Goal: Transaction & Acquisition: Purchase product/service

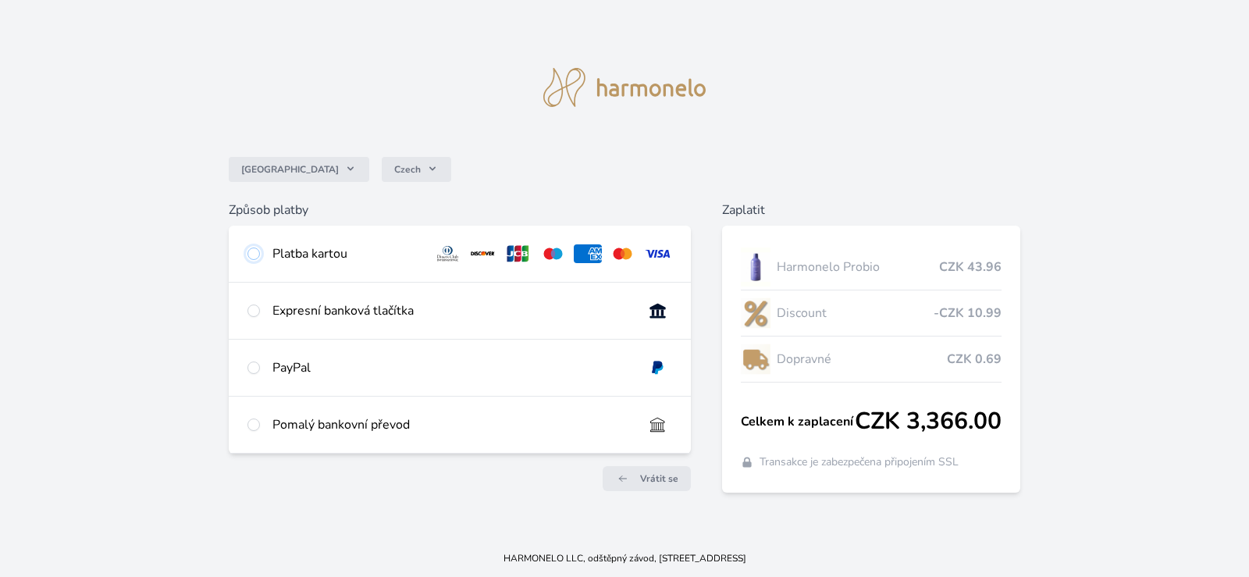
click at [252, 251] on input "radio" at bounding box center [254, 254] width 12 height 12
radio input "true"
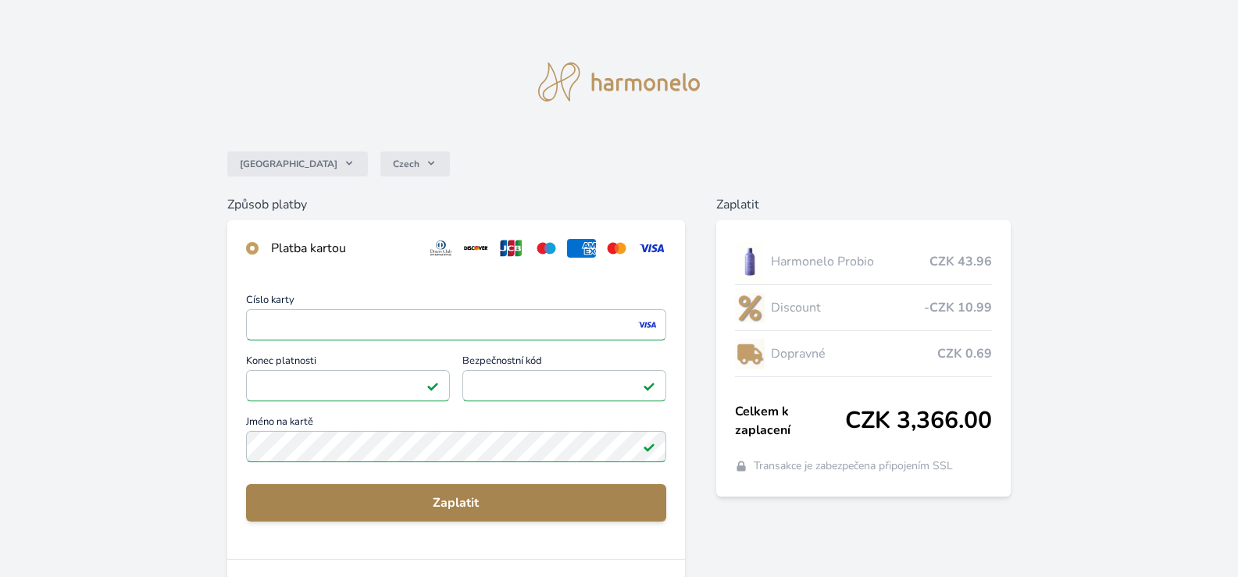
click at [473, 508] on span "Zaplatit" at bounding box center [455, 502] width 395 height 19
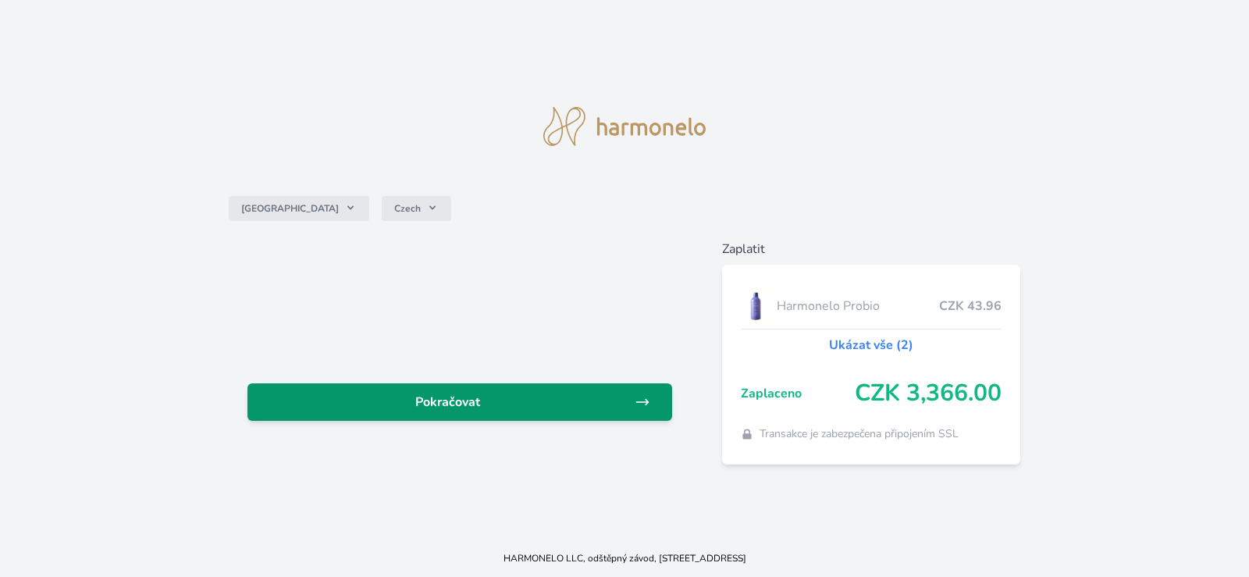
click at [474, 413] on link "Pokračovat" at bounding box center [460, 401] width 425 height 37
